Goal: Find contact information: Find contact information

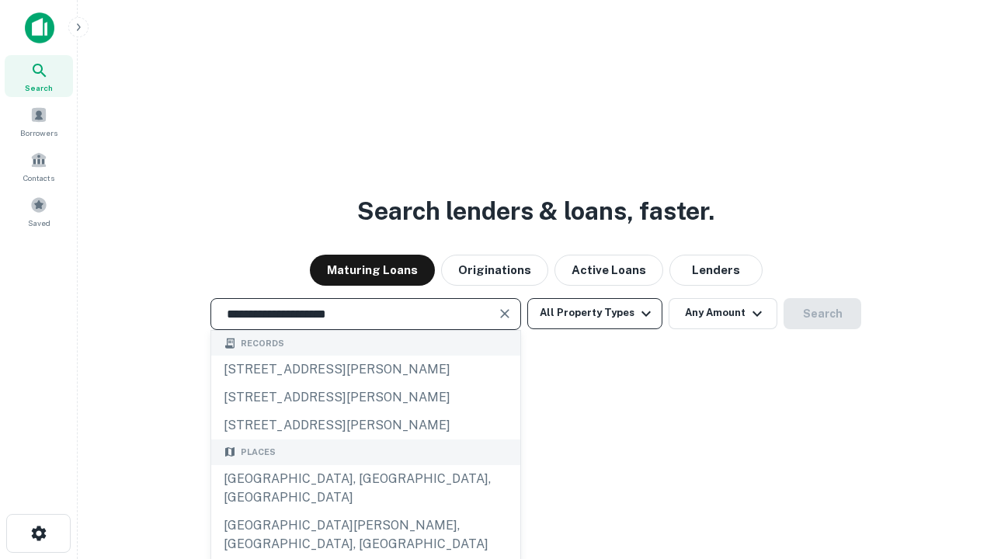
click at [365, 512] on div "[GEOGRAPHIC_DATA], [GEOGRAPHIC_DATA], [GEOGRAPHIC_DATA]" at bounding box center [365, 488] width 309 height 47
click at [595, 313] on button "All Property Types" at bounding box center [594, 313] width 135 height 31
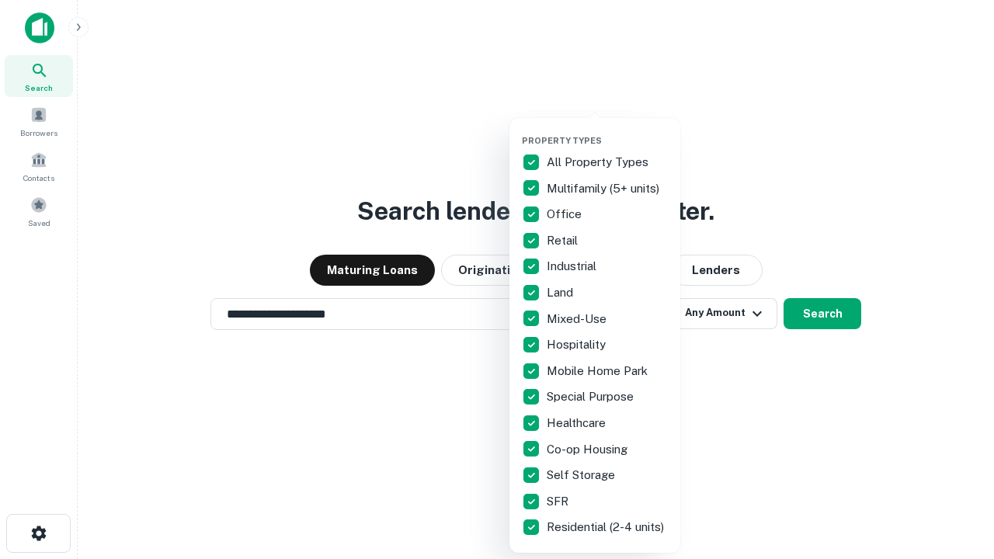
type input "**********"
click at [607, 130] on button "button" at bounding box center [607, 130] width 171 height 1
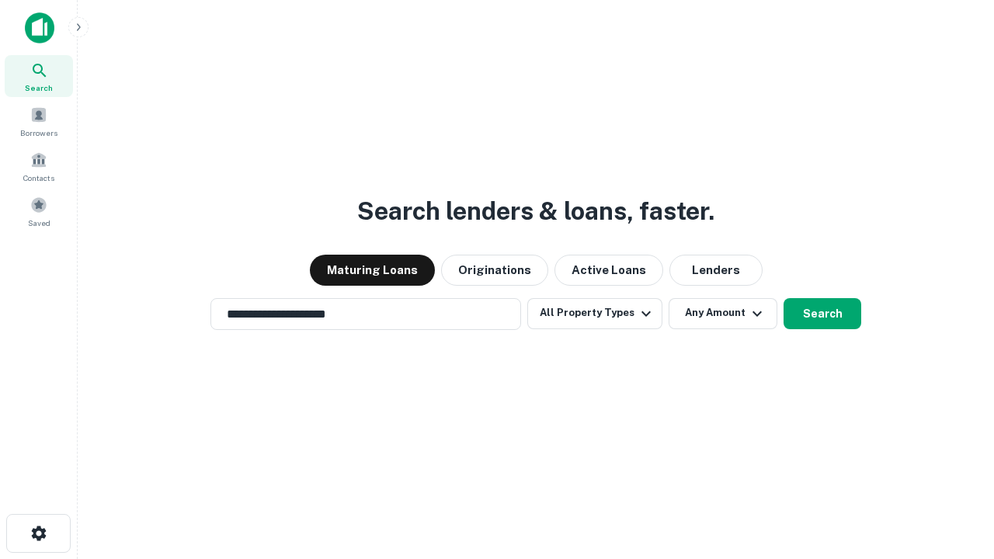
scroll to position [24, 0]
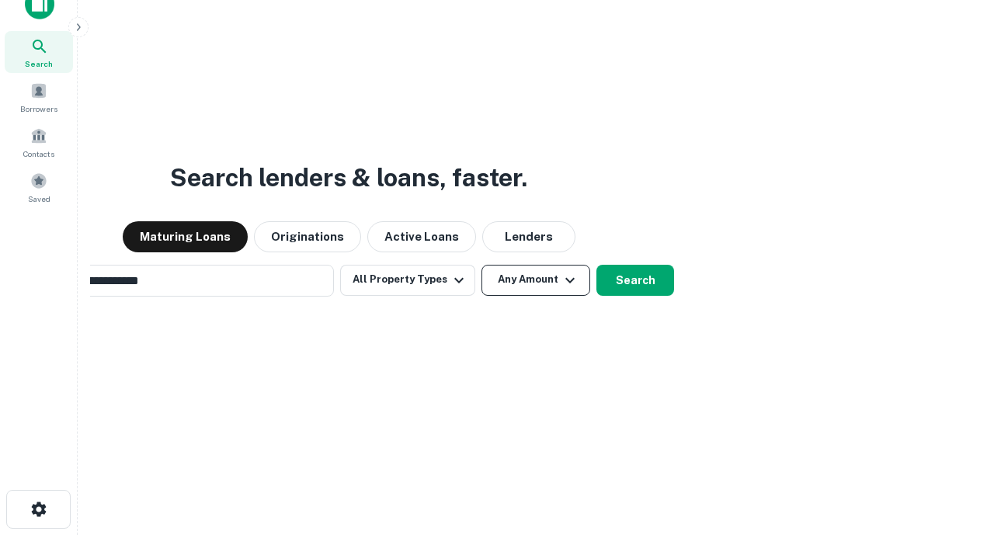
click at [481, 265] on button "Any Amount" at bounding box center [535, 280] width 109 height 31
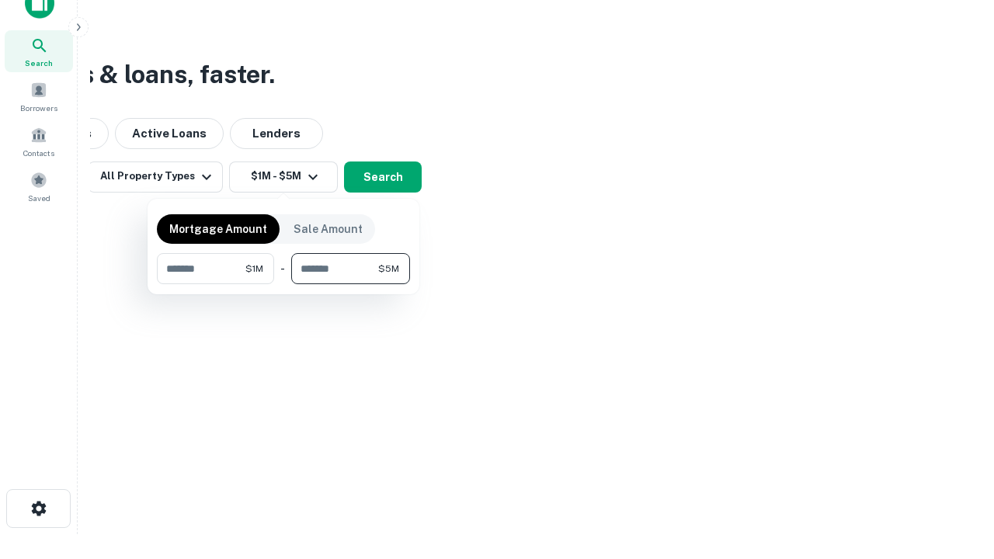
type input "*******"
click at [283, 284] on button "button" at bounding box center [283, 284] width 253 height 1
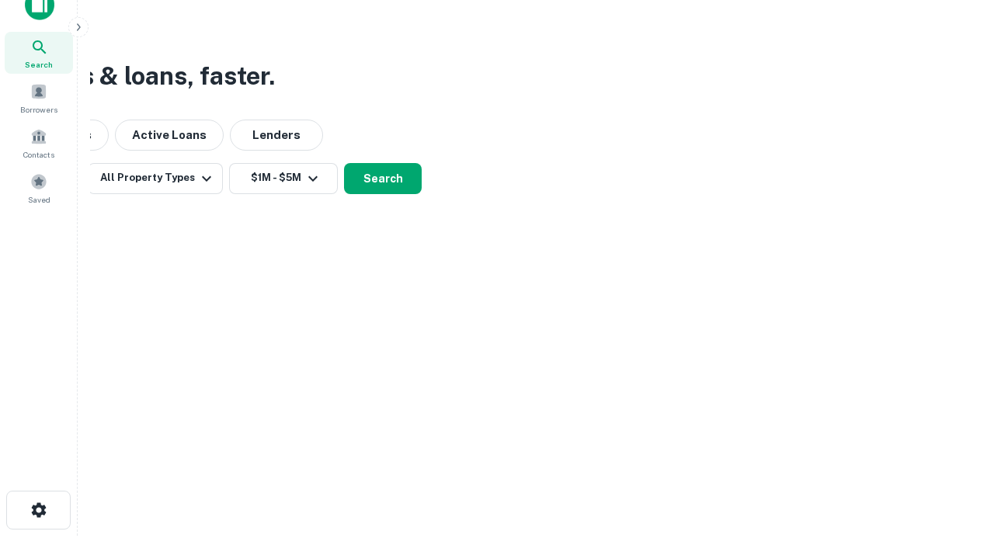
scroll to position [9, 286]
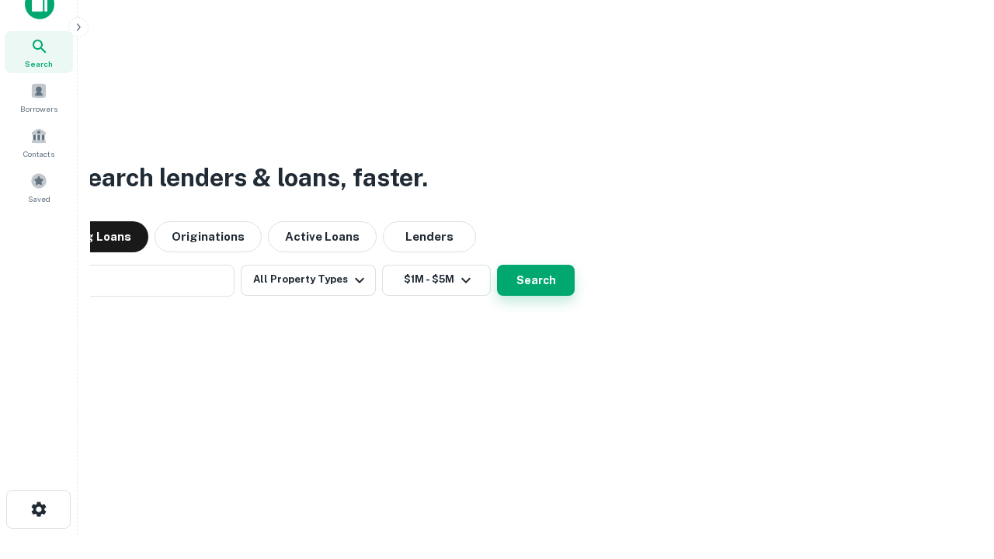
click at [497, 265] on button "Search" at bounding box center [536, 280] width 78 height 31
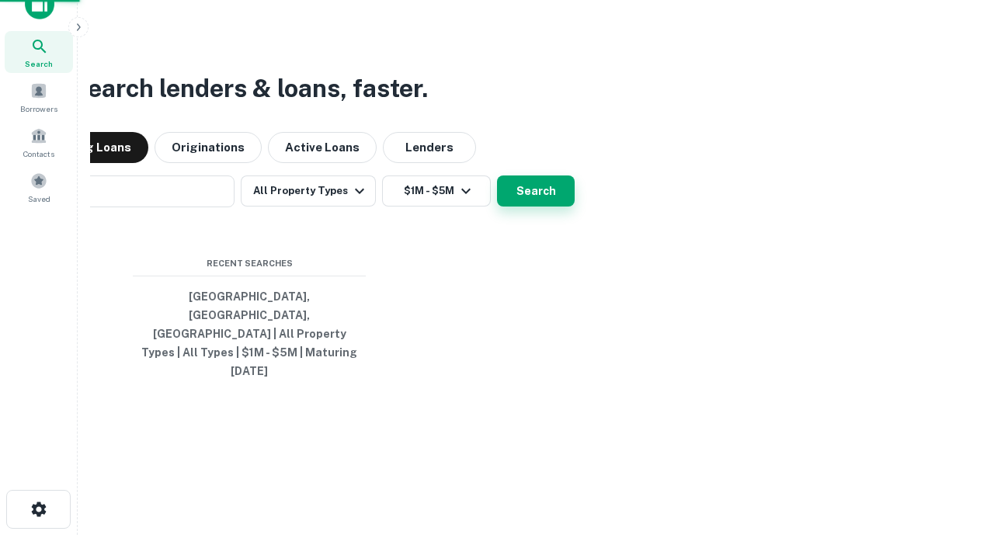
scroll to position [25, 0]
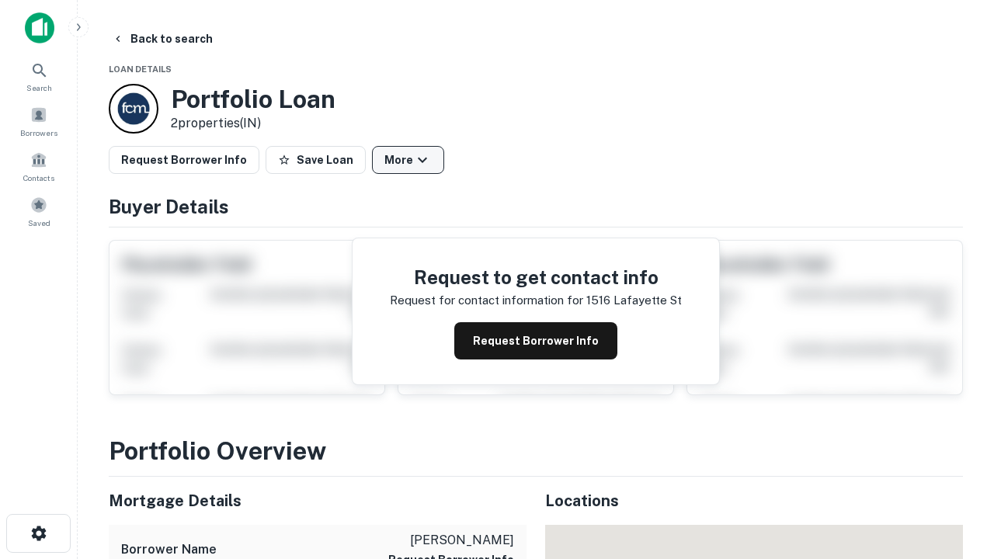
click at [408, 160] on button "More" at bounding box center [408, 160] width 72 height 28
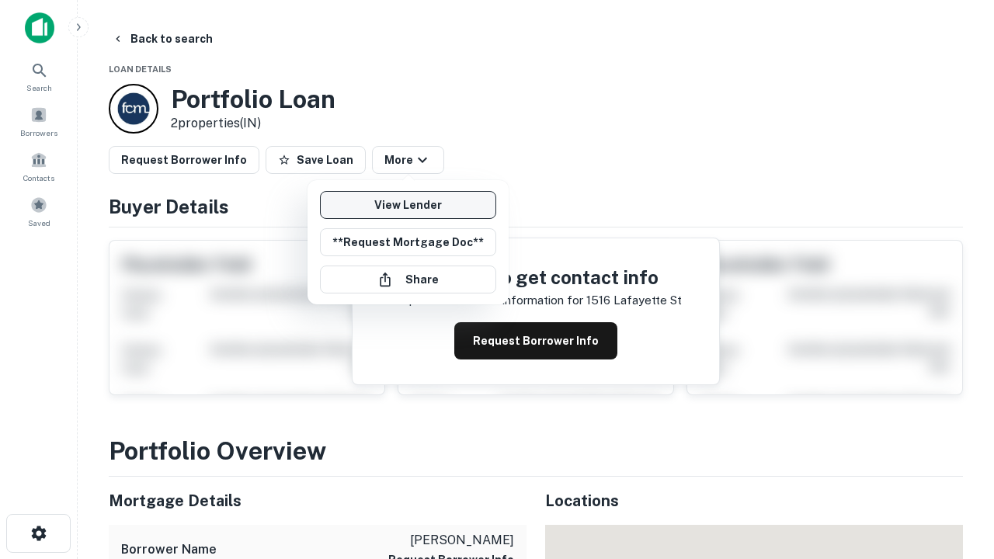
click at [408, 205] on link "View Lender" at bounding box center [408, 205] width 176 height 28
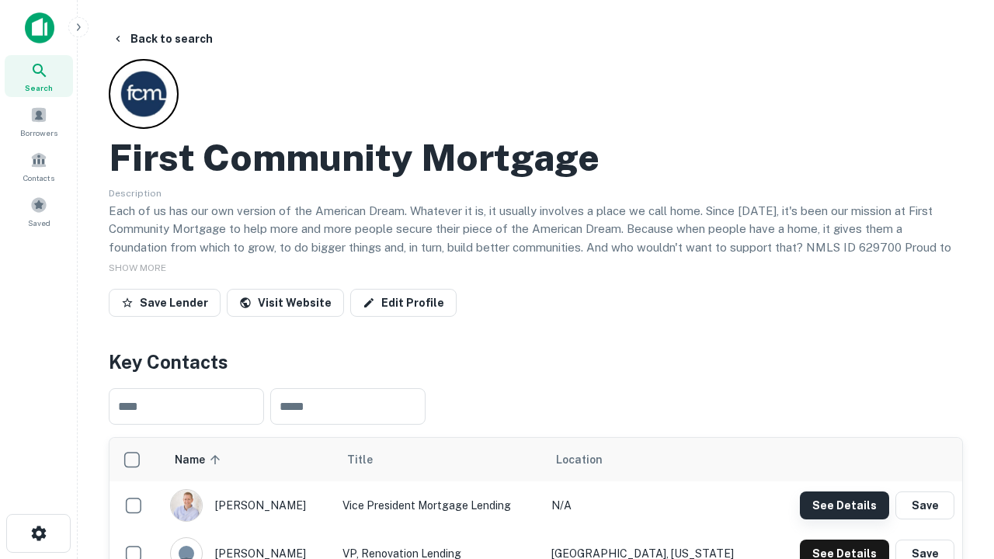
click at [844, 505] on button "See Details" at bounding box center [844, 505] width 89 height 28
